Goal: Information Seeking & Learning: Learn about a topic

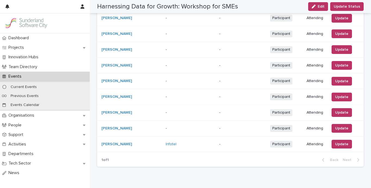
scroll to position [276, 0]
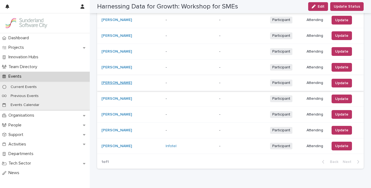
click at [123, 81] on link "[PERSON_NAME]" at bounding box center [116, 83] width 30 height 5
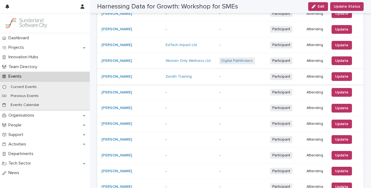
scroll to position [173, 0]
click at [118, 123] on link "[PERSON_NAME]" at bounding box center [116, 123] width 30 height 5
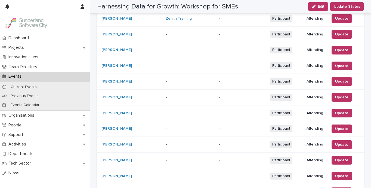
scroll to position [231, 0]
click at [118, 79] on link "[PERSON_NAME]" at bounding box center [116, 81] width 30 height 5
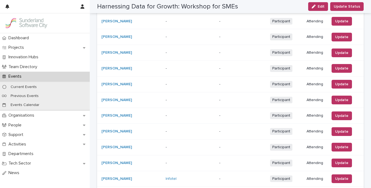
scroll to position [243, 0]
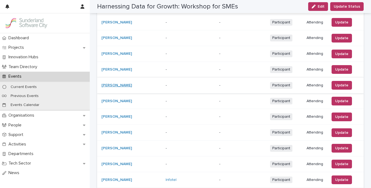
click at [119, 83] on link "[PERSON_NAME]" at bounding box center [116, 85] width 30 height 5
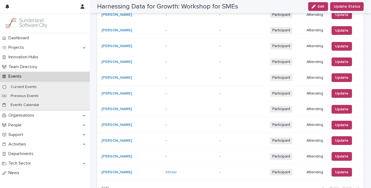
scroll to position [252, 0]
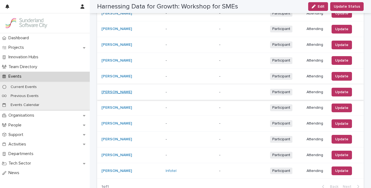
click at [114, 90] on link "[PERSON_NAME]" at bounding box center [116, 92] width 30 height 5
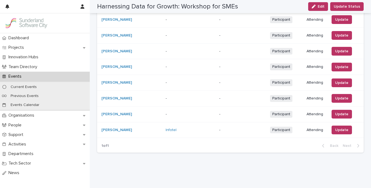
scroll to position [290, 0]
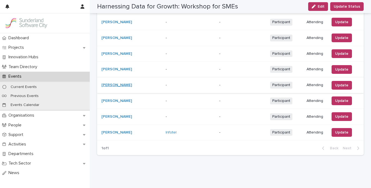
click at [120, 83] on link "[PERSON_NAME]" at bounding box center [116, 85] width 30 height 5
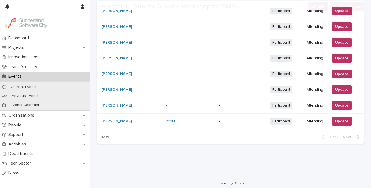
scroll to position [302, 0]
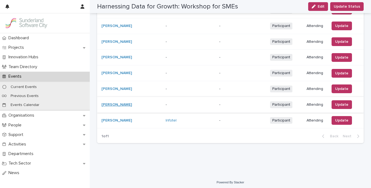
click at [113, 103] on link "[PERSON_NAME]" at bounding box center [116, 104] width 30 height 5
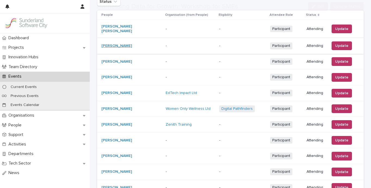
scroll to position [302, 0]
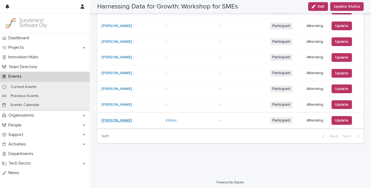
click at [115, 118] on link "[PERSON_NAME]" at bounding box center [116, 120] width 30 height 5
